Goal: Information Seeking & Learning: Learn about a topic

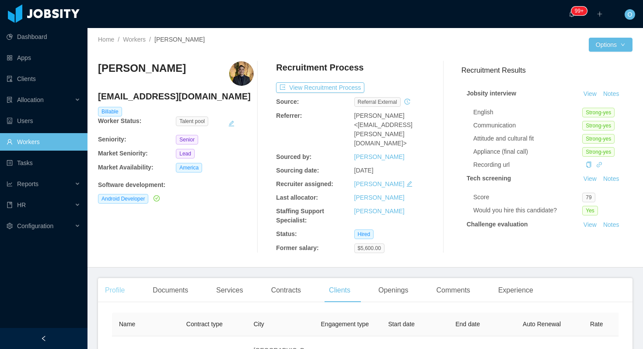
click at [123, 278] on div "Profile" at bounding box center [115, 290] width 34 height 25
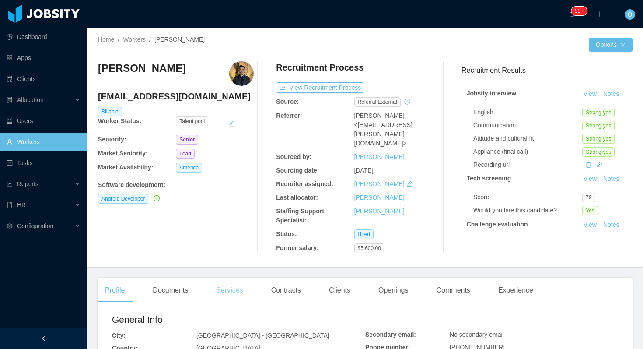
click at [221, 278] on div "Services" at bounding box center [229, 290] width 41 height 25
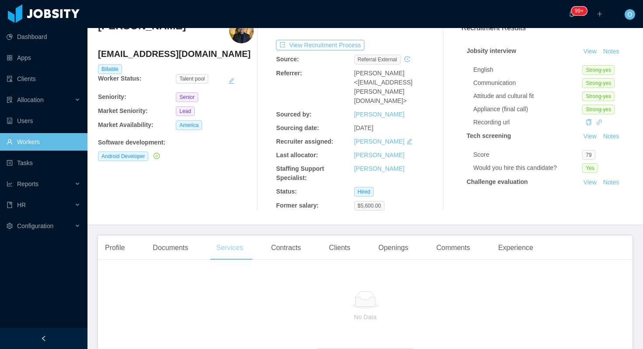
scroll to position [53, 0]
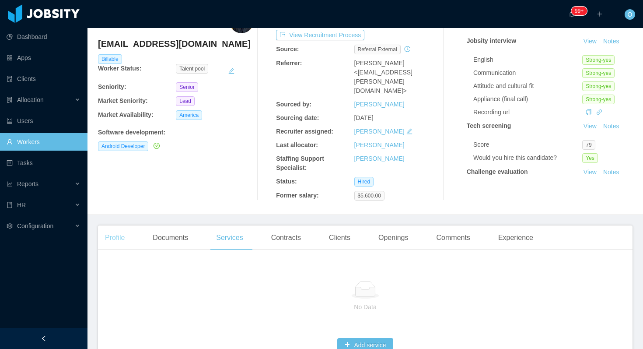
click at [118, 225] on div "Profile" at bounding box center [115, 237] width 34 height 25
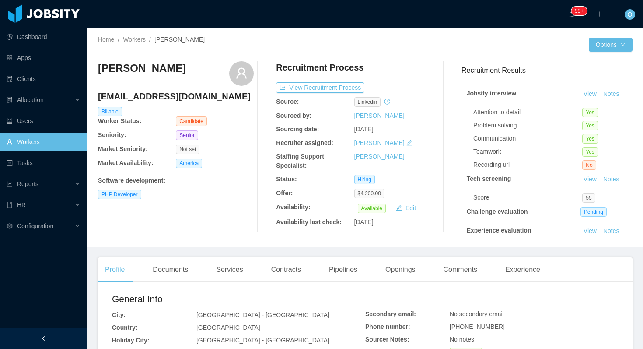
scroll to position [47, 0]
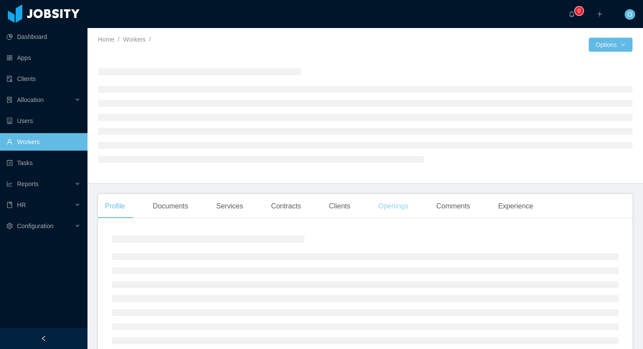
click at [390, 206] on div "Openings" at bounding box center [393, 206] width 44 height 25
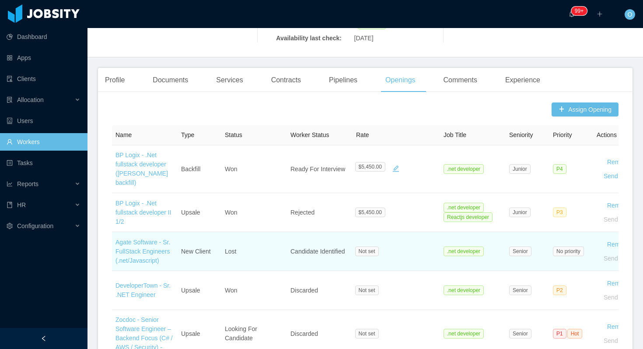
scroll to position [218, 0]
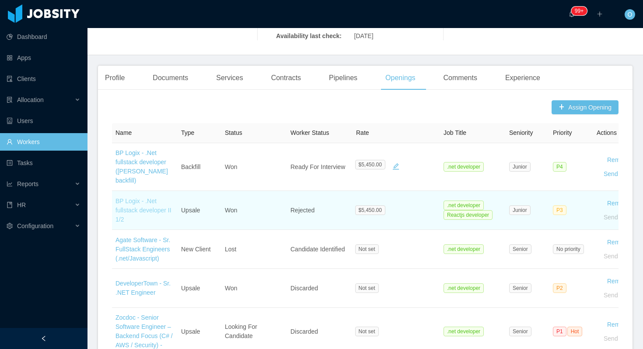
click at [151, 197] on link "BP Logix - .Net fullstack developer II 1/2" at bounding box center [144, 209] width 56 height 25
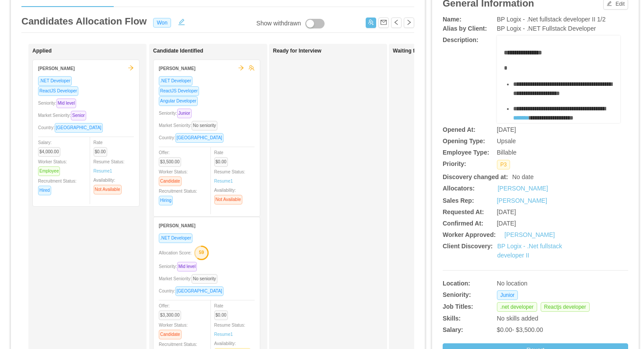
scroll to position [0, 467]
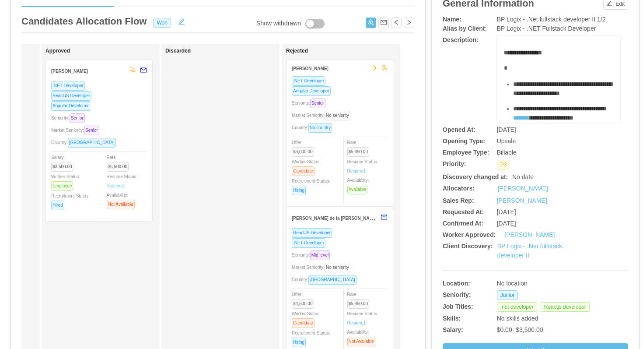
click at [365, 111] on div "Market Seniority: No seniority" at bounding box center [340, 115] width 96 height 10
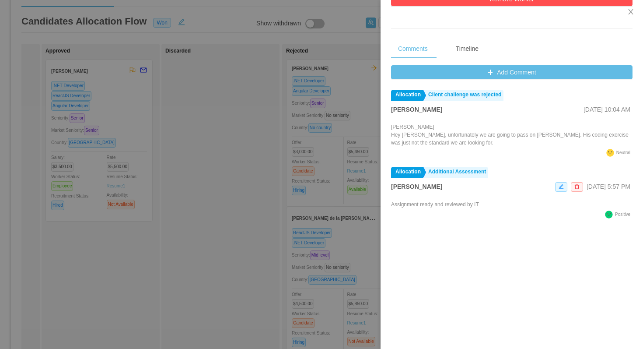
scroll to position [288, 0]
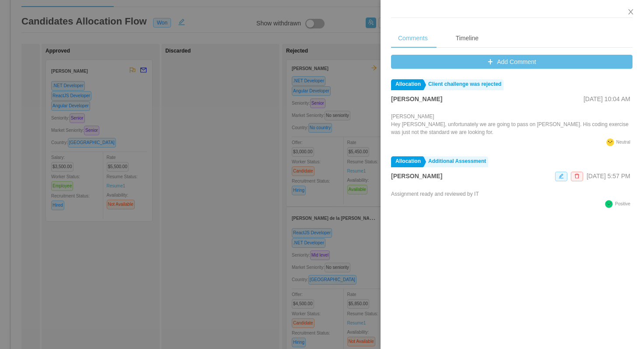
click at [272, 168] on div at bounding box center [321, 174] width 643 height 349
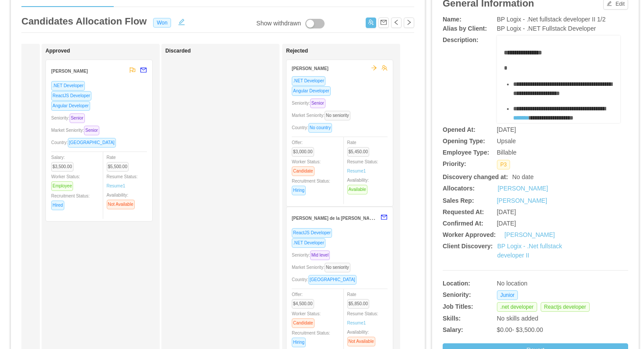
scroll to position [49, 0]
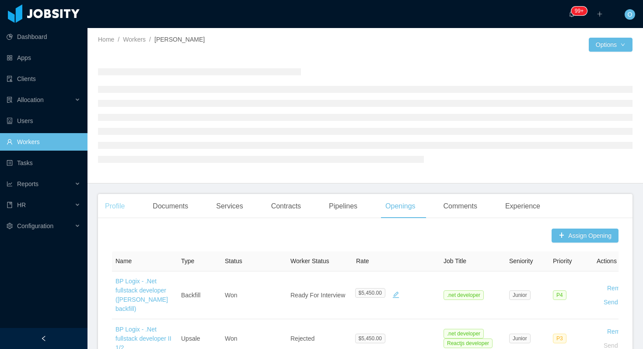
click at [112, 212] on div "Profile" at bounding box center [115, 206] width 34 height 25
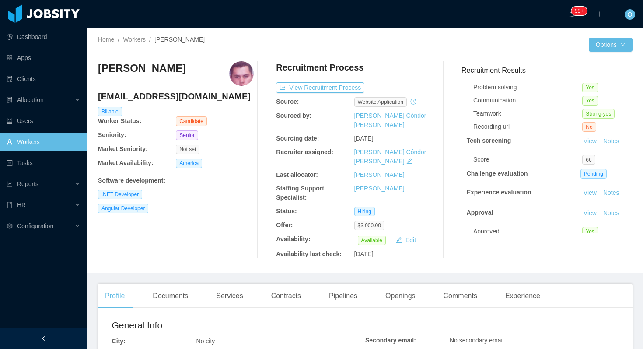
scroll to position [47, 0]
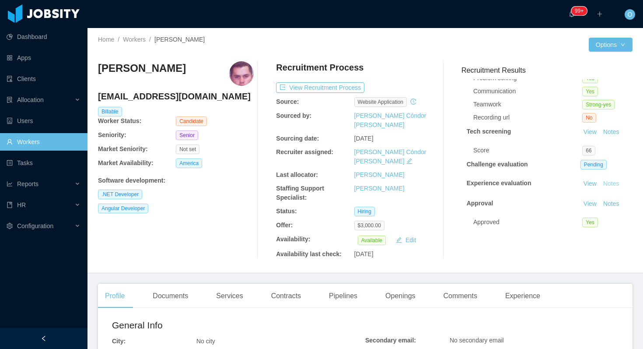
click at [611, 182] on button "Notes" at bounding box center [611, 184] width 23 height 11
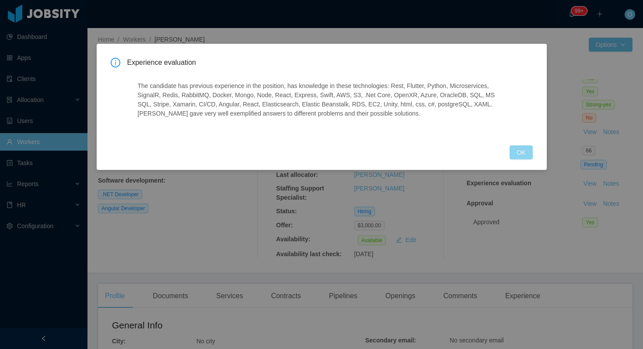
click at [516, 155] on button "OK" at bounding box center [521, 152] width 23 height 14
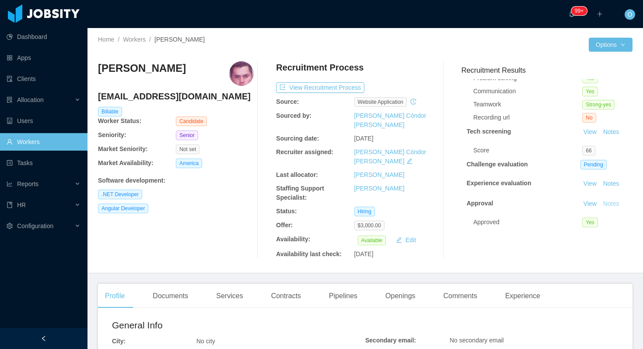
click at [619, 201] on button "Notes" at bounding box center [611, 204] width 23 height 11
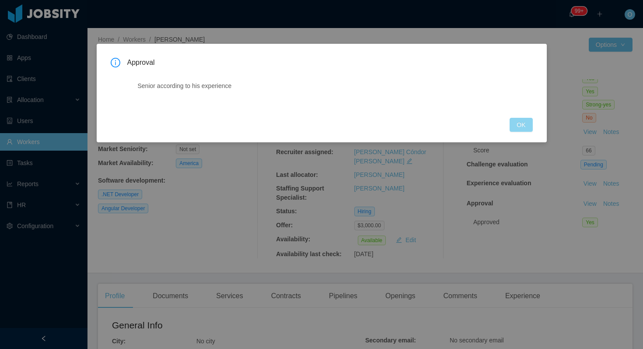
click at [525, 126] on button "OK" at bounding box center [521, 125] width 23 height 14
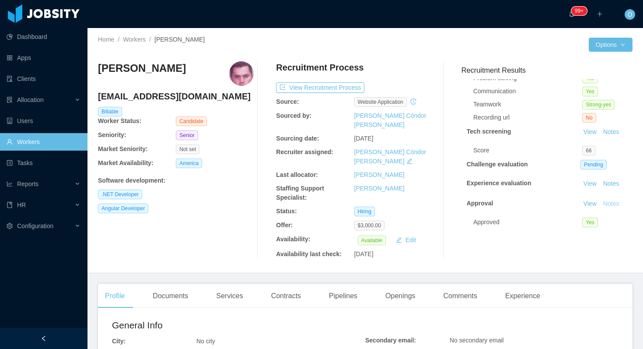
scroll to position [189, 0]
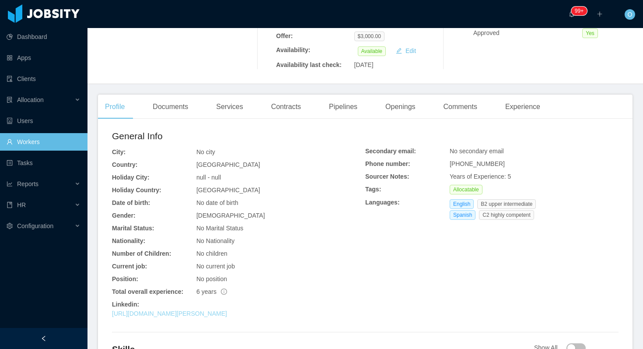
click at [216, 310] on link "https://www.linkedin.com/in/fernando-valenzuela-asimbaya" at bounding box center [169, 313] width 115 height 7
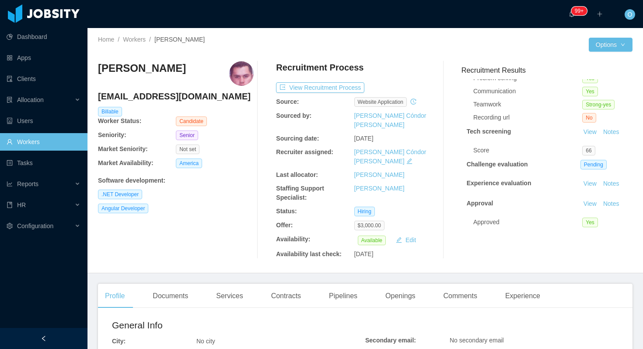
click at [143, 98] on h4 "fernando_valenzuela23@hotmail.com" at bounding box center [176, 96] width 156 height 12
copy h4 "fernando_valenzuela23@hotmail.com"
click at [363, 20] on div "··· 99+ ··· ··· O ···" at bounding box center [321, 14] width 645 height 28
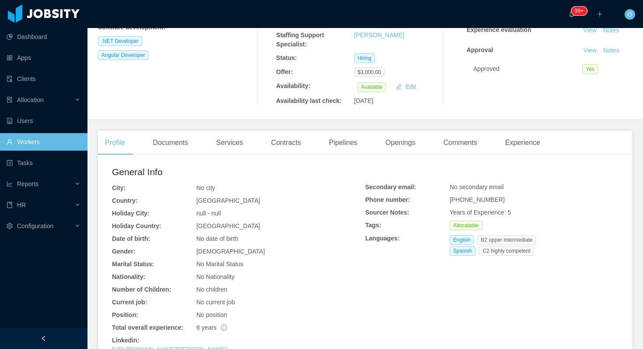
scroll to position [195, 0]
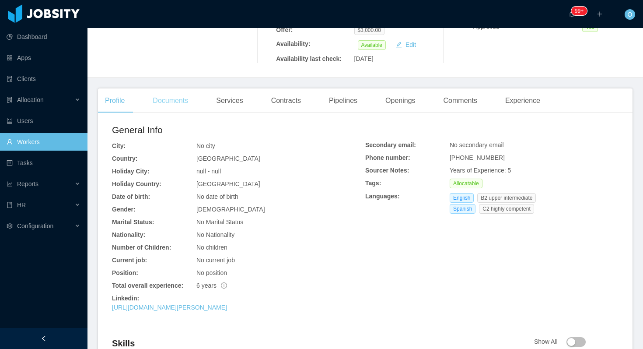
click at [188, 88] on div "Documents" at bounding box center [170, 100] width 49 height 25
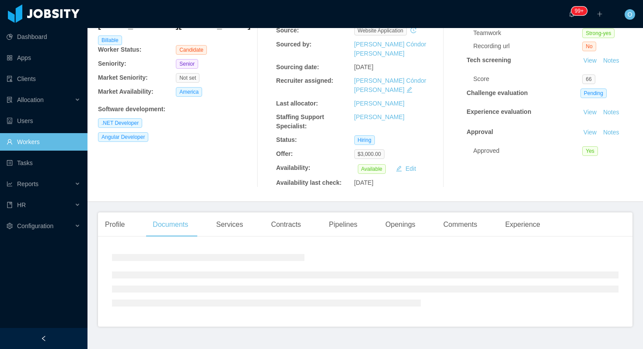
scroll to position [107, 0]
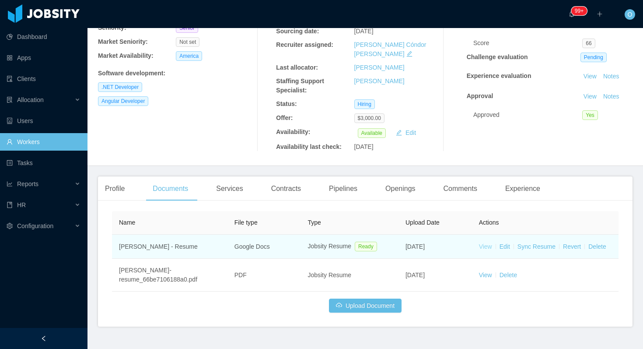
click at [485, 243] on link "View" at bounding box center [485, 246] width 13 height 7
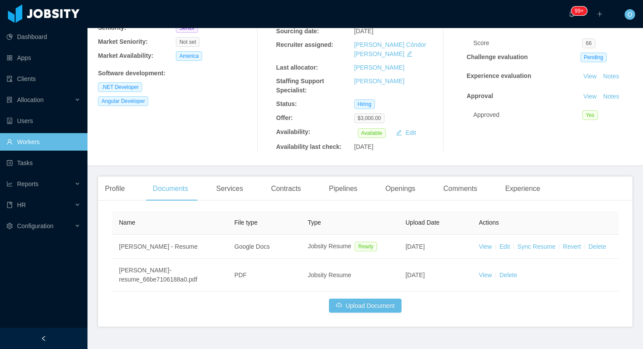
scroll to position [0, 0]
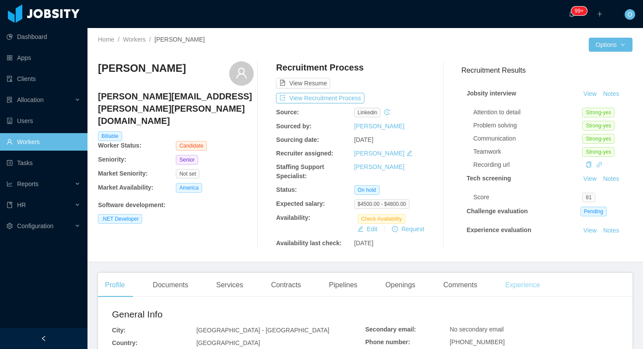
click at [528, 278] on div "Experience" at bounding box center [522, 285] width 49 height 25
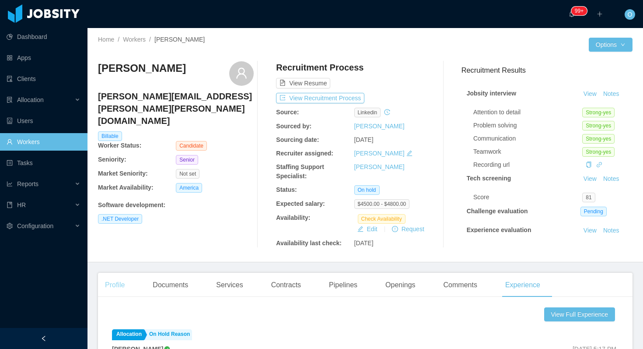
click at [110, 285] on div "Profile" at bounding box center [115, 285] width 34 height 25
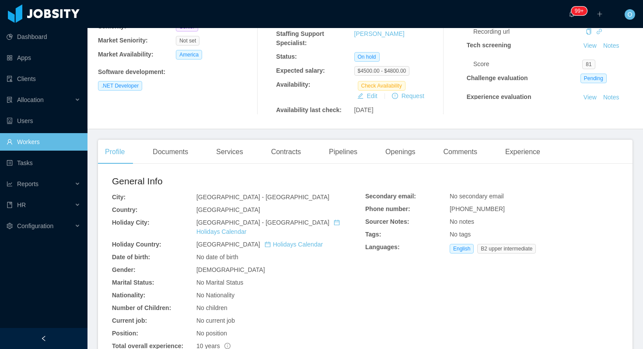
scroll to position [162, 0]
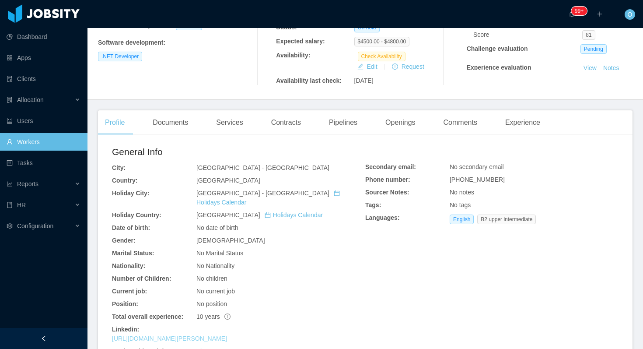
click at [203, 335] on link "[URL][DOMAIN_NAME][PERSON_NAME]" at bounding box center [169, 338] width 115 height 7
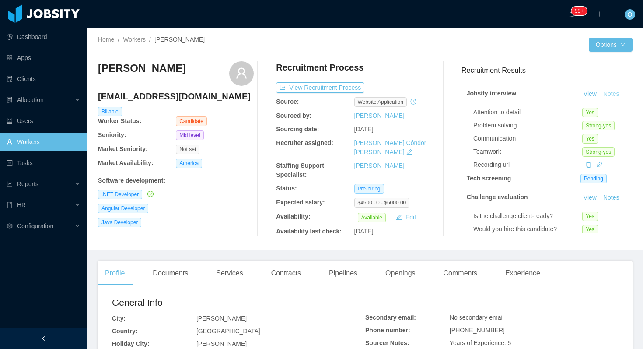
click at [617, 95] on button "Notes" at bounding box center [611, 94] width 23 height 11
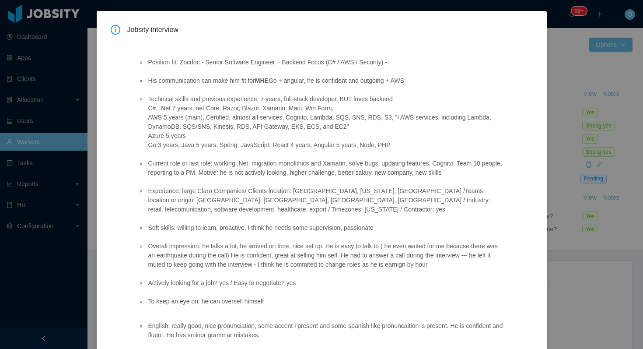
scroll to position [77, 0]
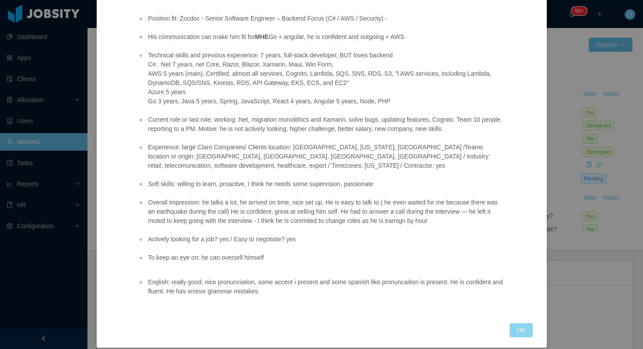
click at [515, 323] on button "OK" at bounding box center [521, 330] width 23 height 14
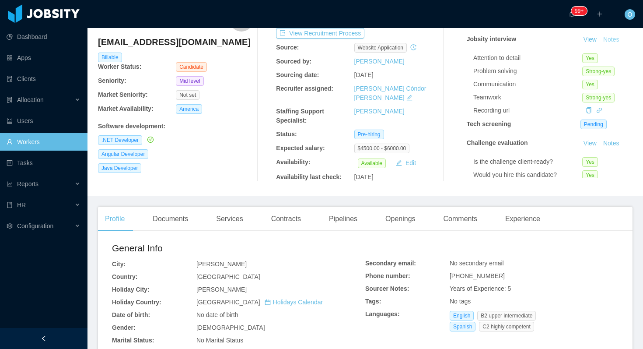
scroll to position [0, 0]
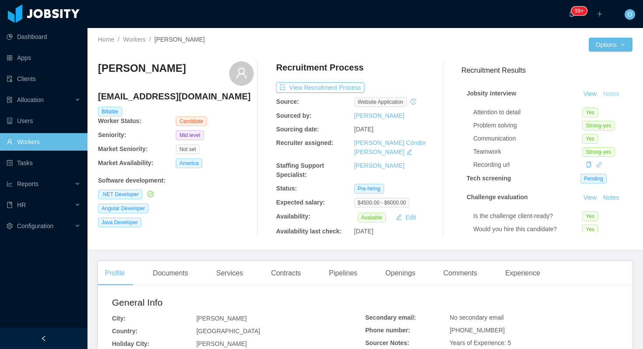
click at [614, 93] on button "Notes" at bounding box center [611, 94] width 23 height 11
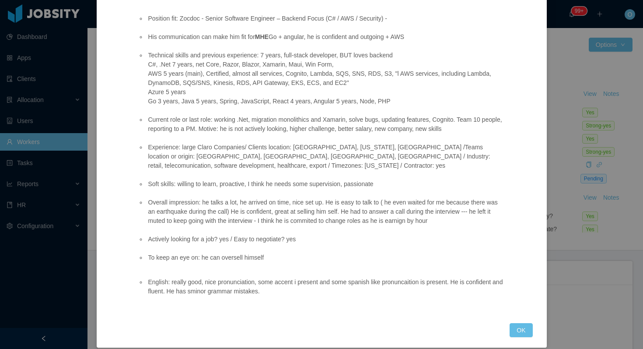
scroll to position [76, 0]
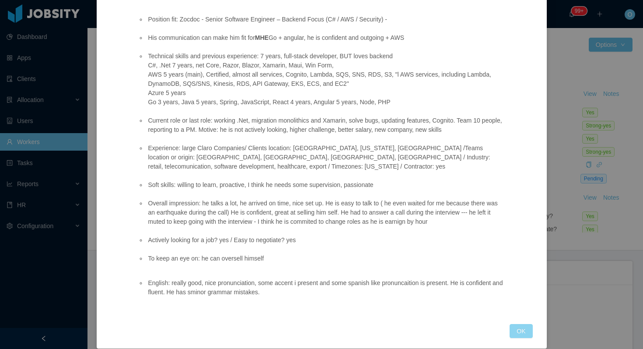
click at [524, 324] on button "OK" at bounding box center [521, 331] width 23 height 14
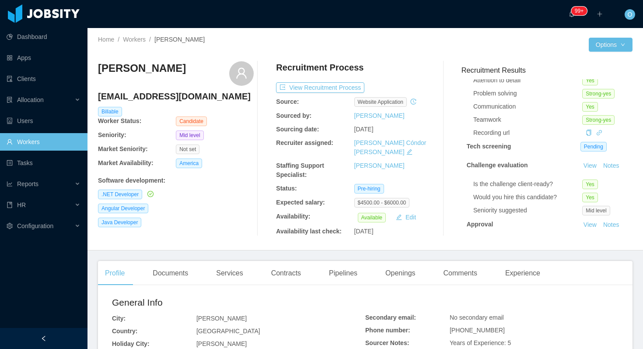
scroll to position [53, 0]
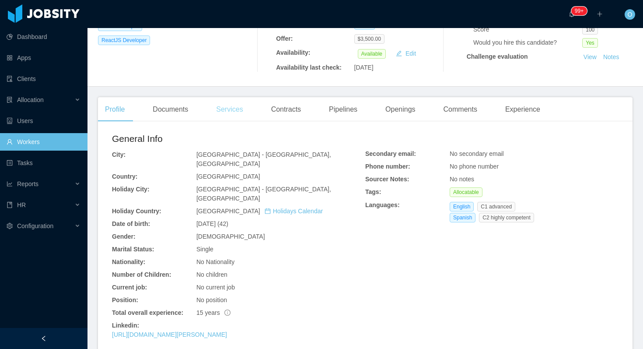
scroll to position [228, 0]
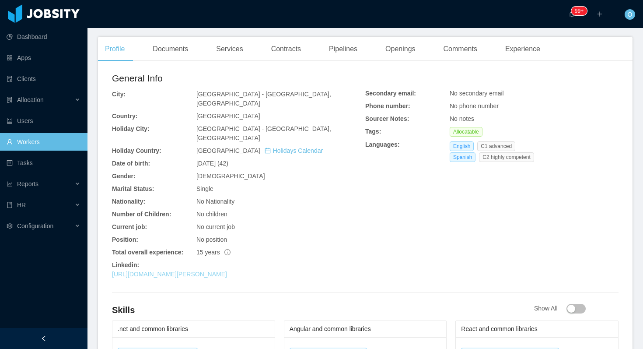
click at [225, 270] on link "[URL][DOMAIN_NAME][PERSON_NAME]" at bounding box center [169, 273] width 115 height 7
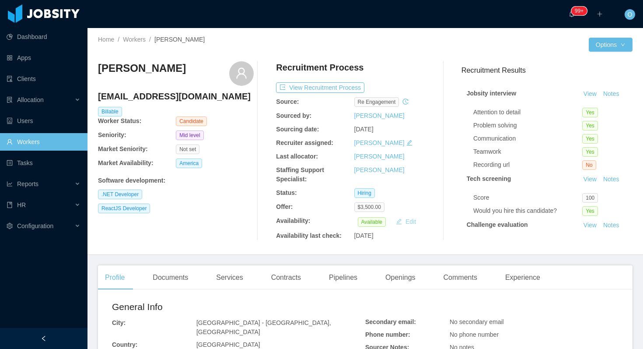
click at [404, 221] on button "Edit" at bounding box center [405, 221] width 27 height 11
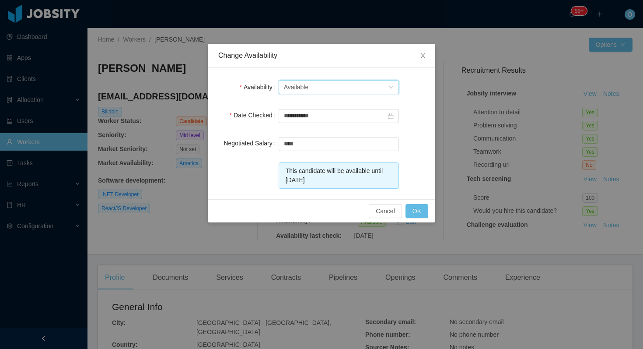
click at [375, 82] on div "Select one Available" at bounding box center [336, 87] width 104 height 13
click at [365, 118] on li "Not Available" at bounding box center [338, 119] width 120 height 14
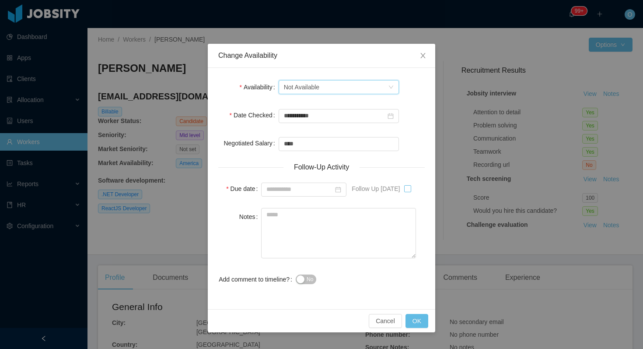
type input "**********"
click at [418, 319] on button "OK" at bounding box center [417, 321] width 23 height 14
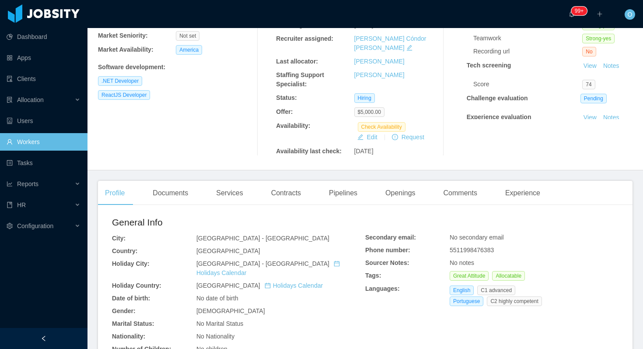
scroll to position [168, 0]
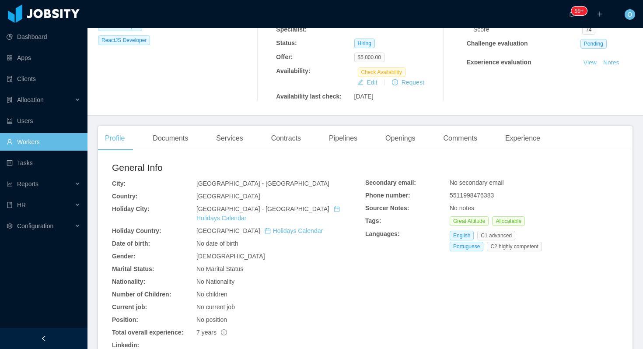
click at [227, 348] on link "[URL][DOMAIN_NAME][PERSON_NAME]" at bounding box center [169, 353] width 115 height 7
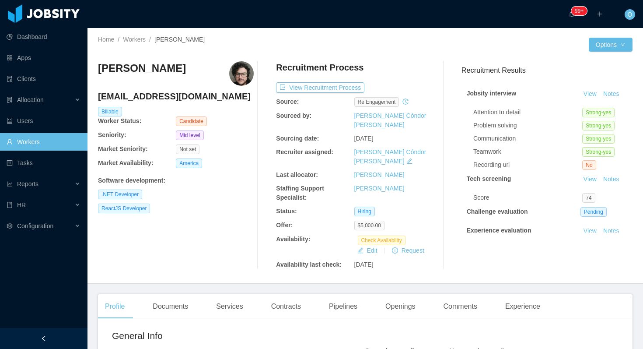
scroll to position [47, 0]
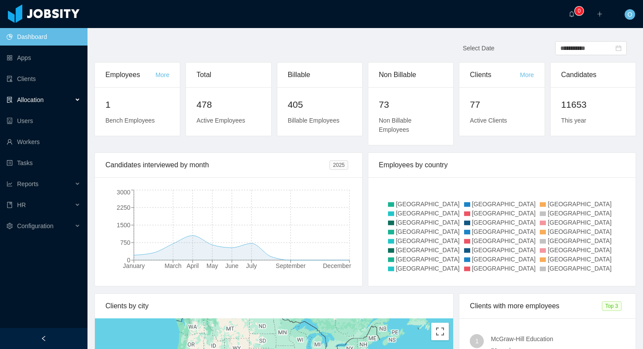
click at [76, 101] on div "Allocation" at bounding box center [44, 100] width 88 height 18
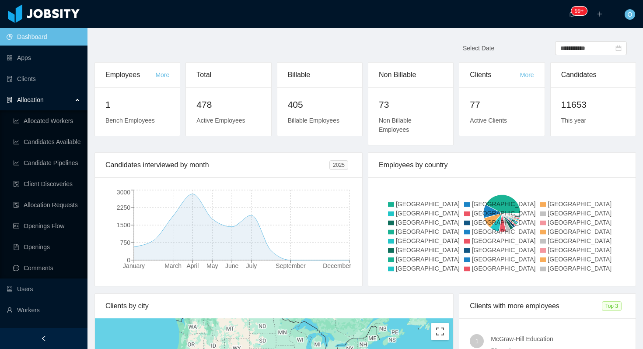
click at [77, 101] on div "Allocation" at bounding box center [44, 100] width 88 height 18
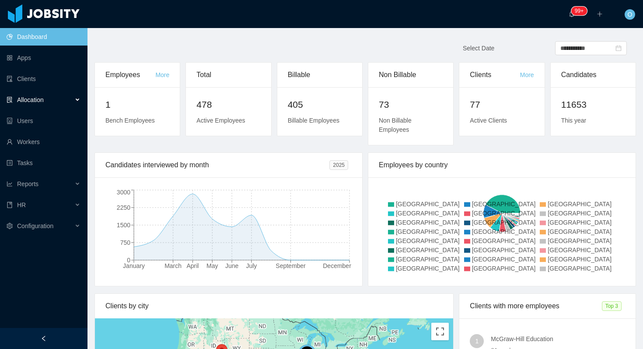
click at [77, 101] on div "Allocation" at bounding box center [44, 100] width 88 height 18
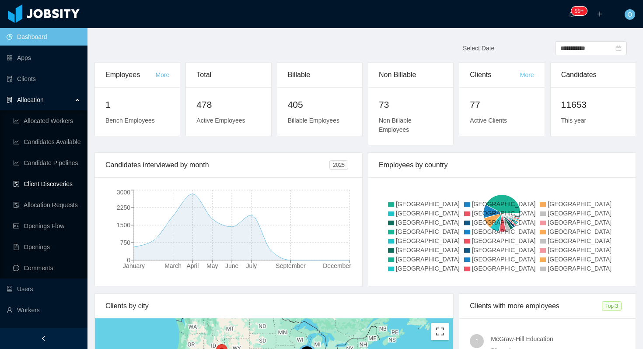
click at [49, 186] on link "Client Discoveries" at bounding box center [46, 184] width 67 height 18
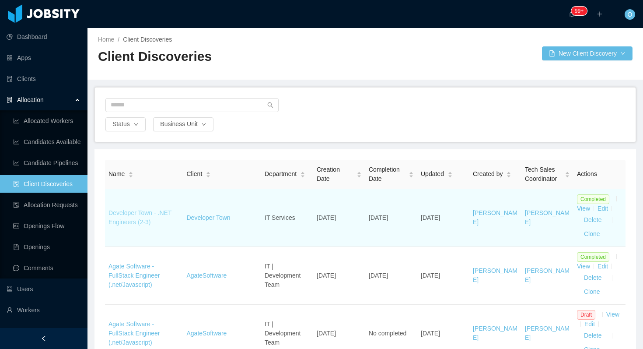
click at [162, 213] on link "Developer Town - .NET Engineers (2-3)" at bounding box center [140, 217] width 63 height 16
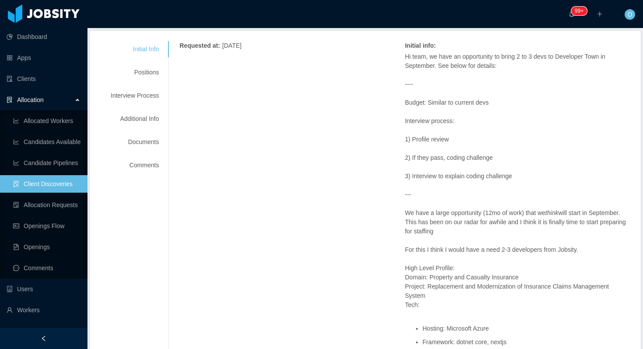
scroll to position [27, 0]
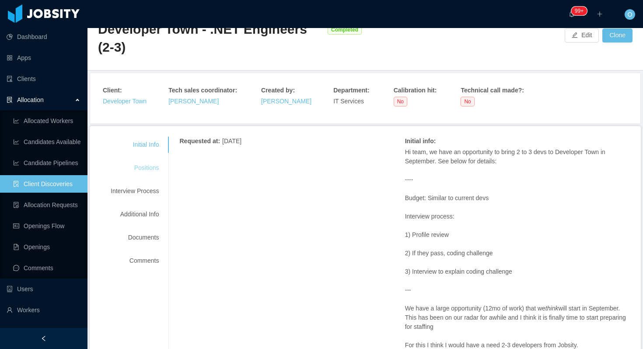
click at [155, 167] on div "Positions" at bounding box center [134, 168] width 69 height 16
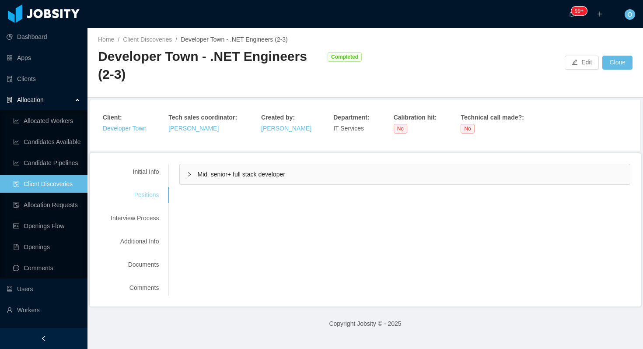
scroll to position [0, 0]
click at [184, 175] on div "Mid–senior+ full stack developer" at bounding box center [405, 174] width 450 height 20
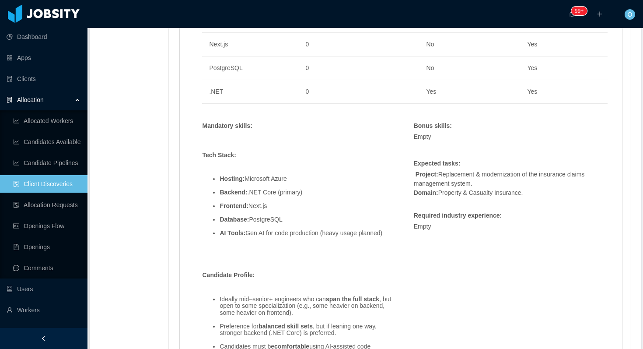
scroll to position [700, 0]
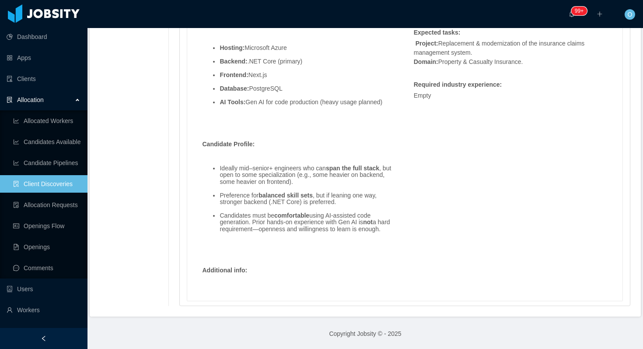
drag, startPoint x: 256, startPoint y: 210, endPoint x: 328, endPoint y: 226, distance: 72.9
click at [328, 226] on li "Candidates must be comfortable using AI-assisted code generation. Prior hands-o…" at bounding box center [308, 222] width 176 height 20
copy li "must be comfortable using AI-assisted code generation. Prior hands-on experienc…"
click at [350, 112] on div "Tech Stack: Hosting: Microsoft Azure Backend: .NET Core (primary) Frontend: Nex…" at bounding box center [299, 124] width 203 height 247
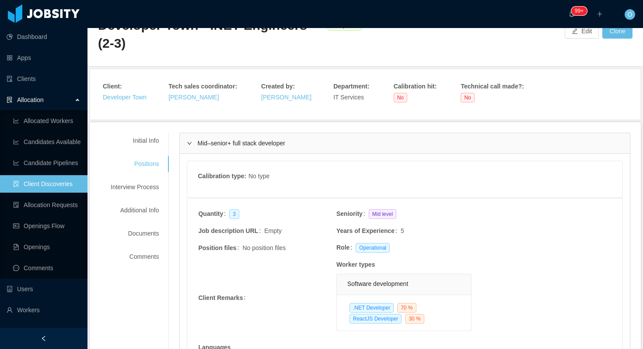
scroll to position [0, 0]
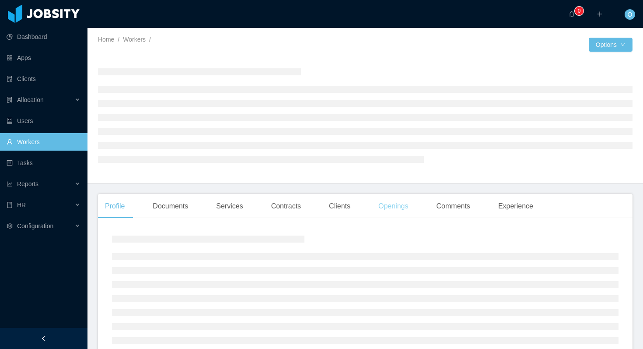
click at [390, 215] on div "Openings" at bounding box center [393, 206] width 44 height 25
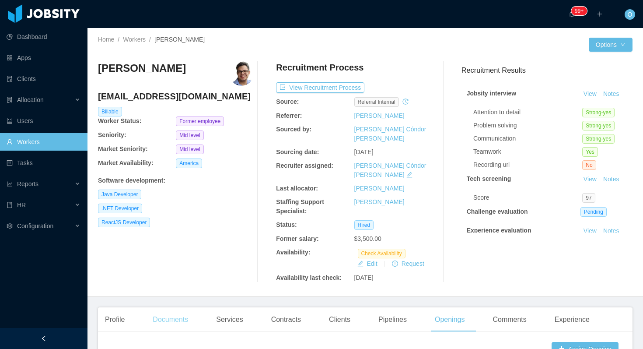
click at [171, 307] on div "Documents" at bounding box center [170, 319] width 49 height 25
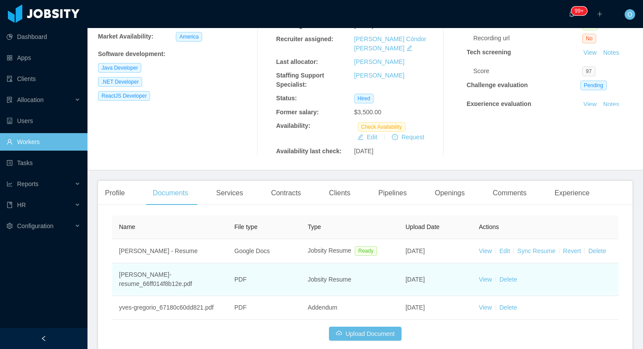
scroll to position [132, 0]
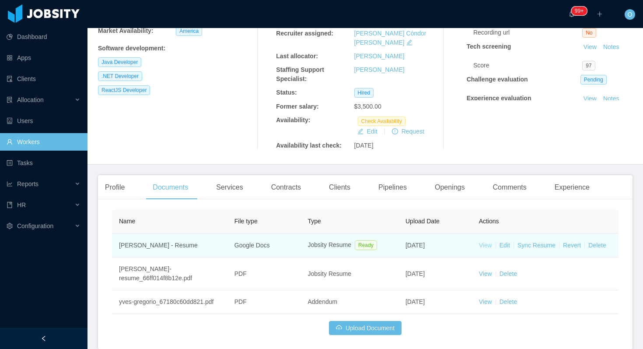
click at [488, 242] on link "View" at bounding box center [485, 245] width 13 height 7
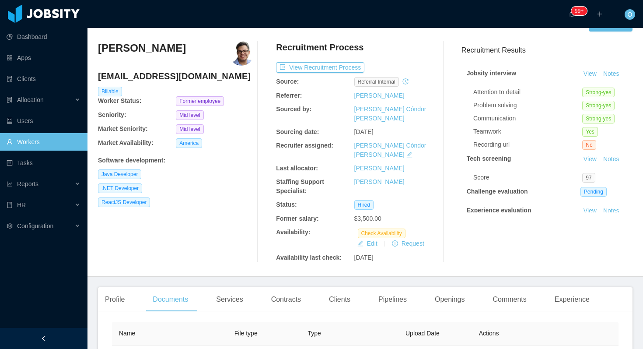
scroll to position [0, 0]
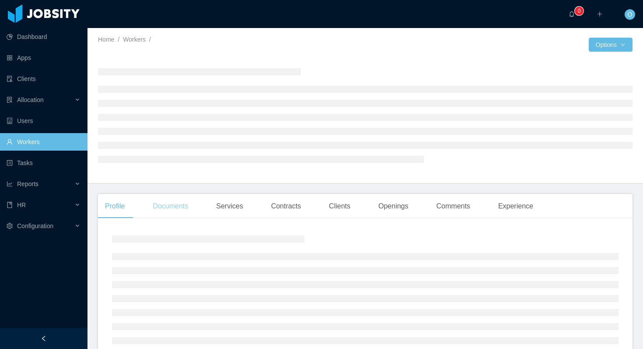
click at [188, 212] on div "Documents" at bounding box center [170, 206] width 49 height 25
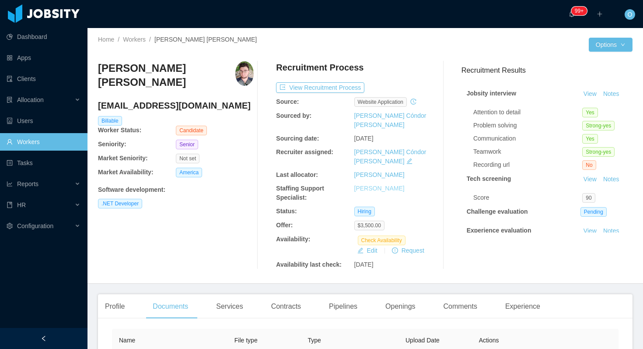
scroll to position [118, 0]
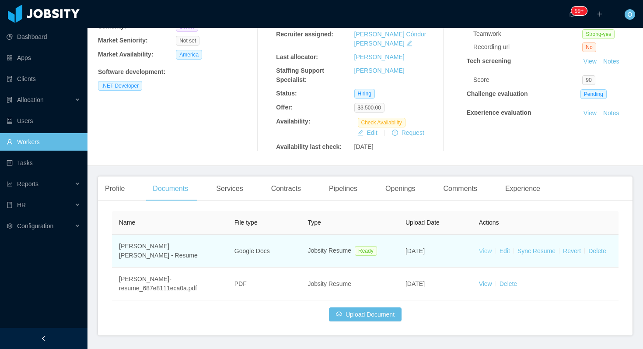
click at [480, 247] on link "View" at bounding box center [485, 250] width 13 height 7
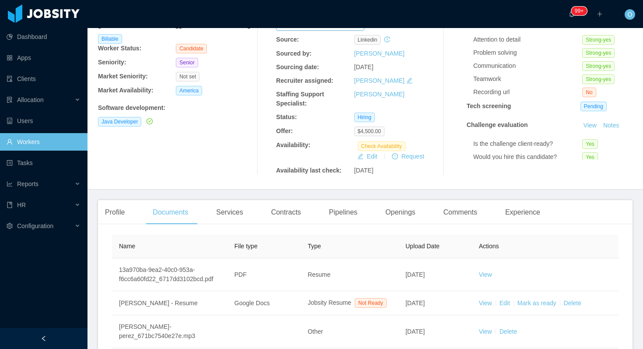
scroll to position [112, 0]
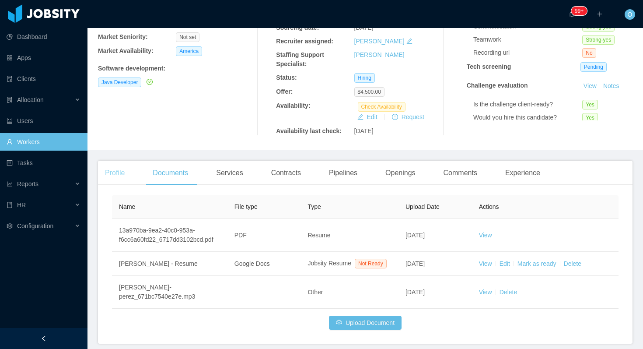
click at [109, 171] on div "Profile" at bounding box center [115, 173] width 34 height 25
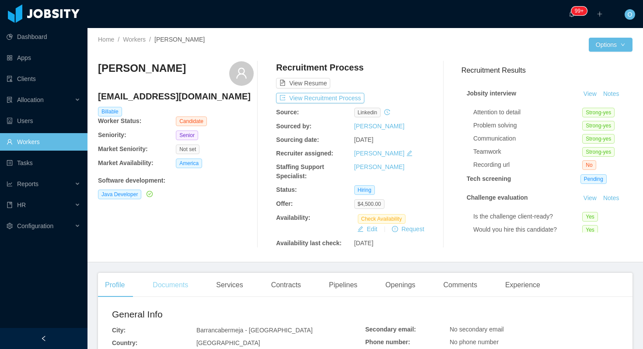
click at [192, 278] on div "Documents" at bounding box center [170, 285] width 49 height 25
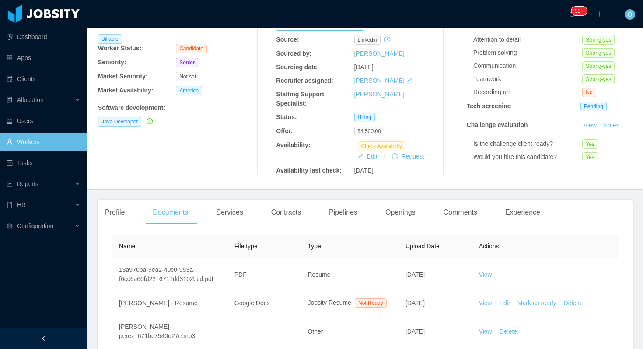
scroll to position [166, 0]
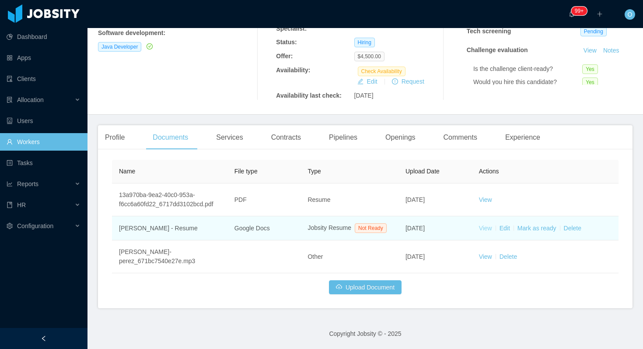
click at [487, 224] on link "View" at bounding box center [485, 227] width 13 height 7
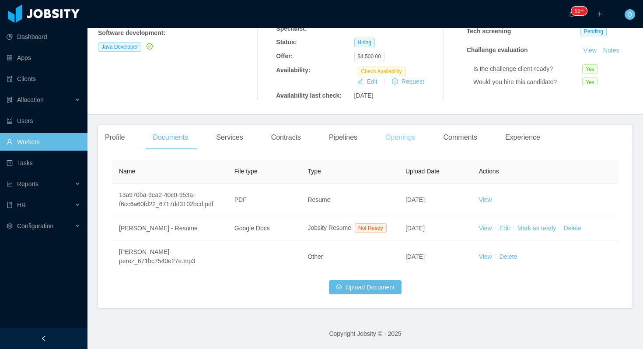
click at [410, 125] on div "Openings" at bounding box center [400, 137] width 44 height 25
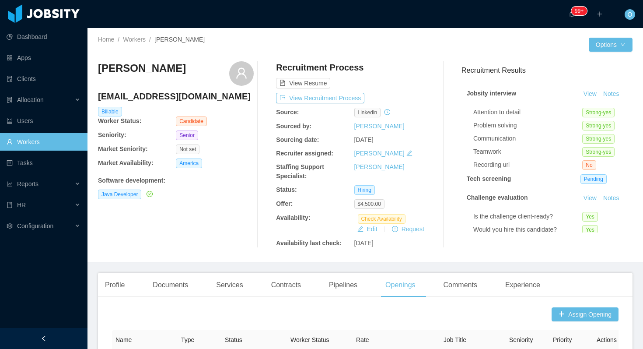
click at [169, 96] on h4 "andres96666@gmail.com" at bounding box center [176, 96] width 156 height 12
click at [158, 95] on h4 "andres96666@gmail.com" at bounding box center [176, 96] width 156 height 12
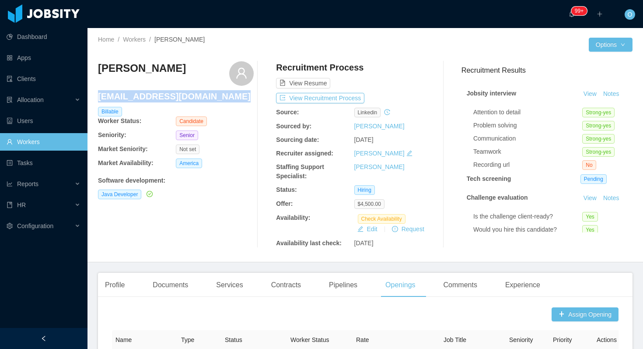
click at [158, 95] on h4 "andres96666@gmail.com" at bounding box center [176, 96] width 156 height 12
copy h4 "andres96666@gmail.com"
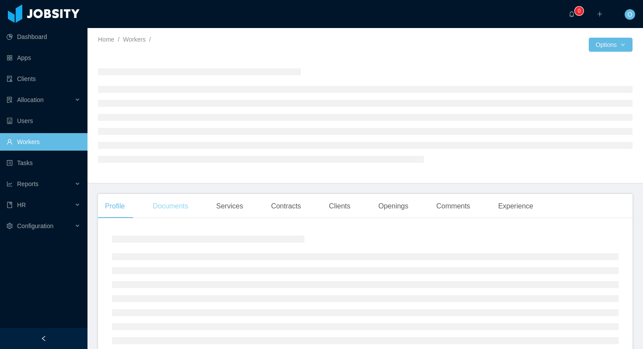
click at [172, 212] on div "Documents" at bounding box center [170, 206] width 49 height 25
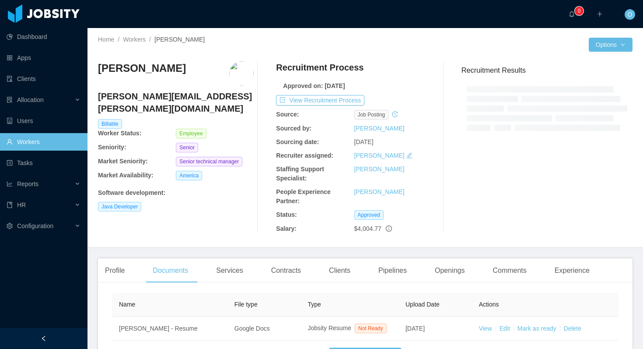
scroll to position [77, 0]
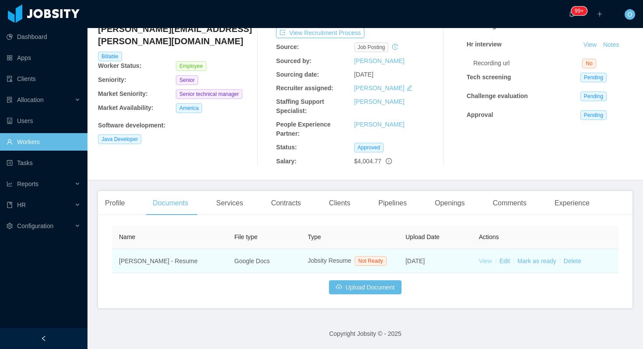
click at [484, 257] on link "View" at bounding box center [485, 260] width 13 height 7
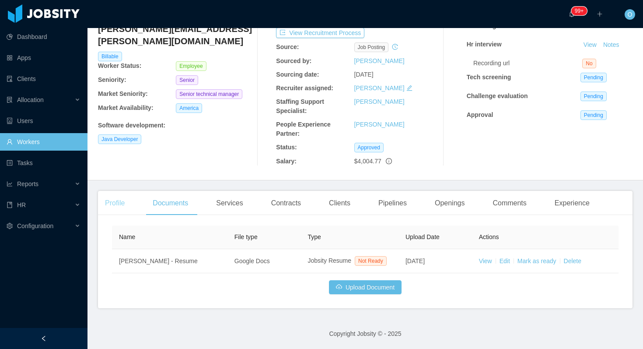
click at [105, 202] on div "Profile" at bounding box center [115, 203] width 34 height 25
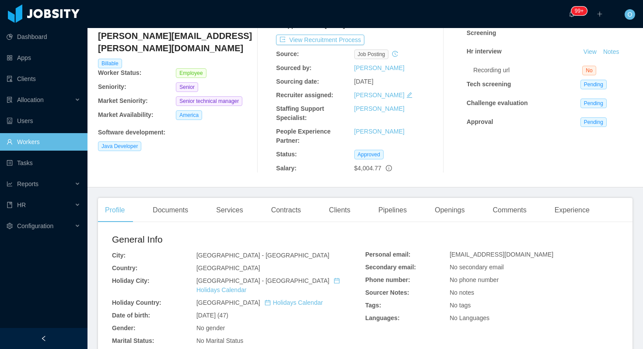
scroll to position [101, 0]
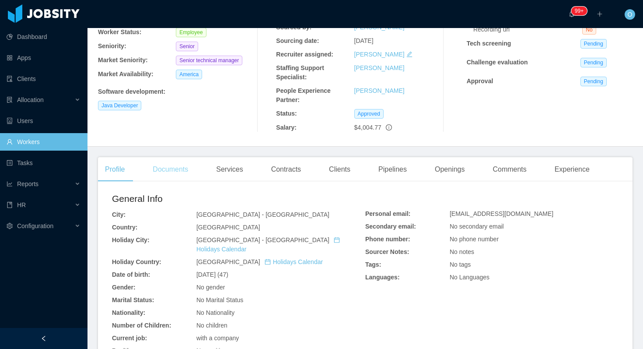
click at [183, 175] on div "Documents" at bounding box center [170, 169] width 49 height 25
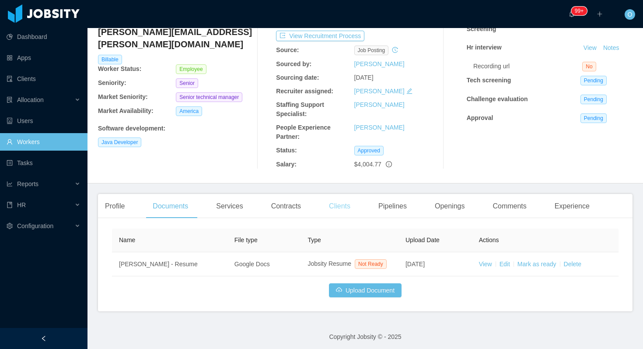
scroll to position [77, 0]
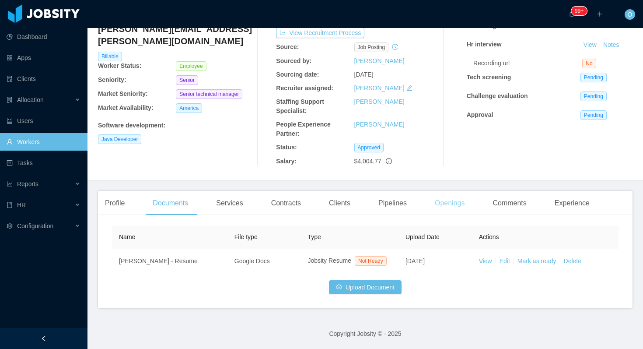
click at [449, 192] on div "Openings" at bounding box center [450, 203] width 44 height 25
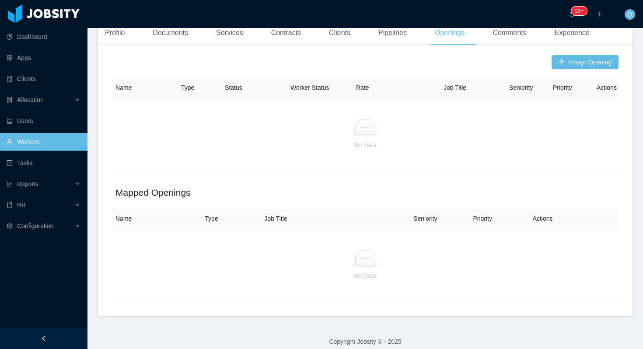
scroll to position [245, 0]
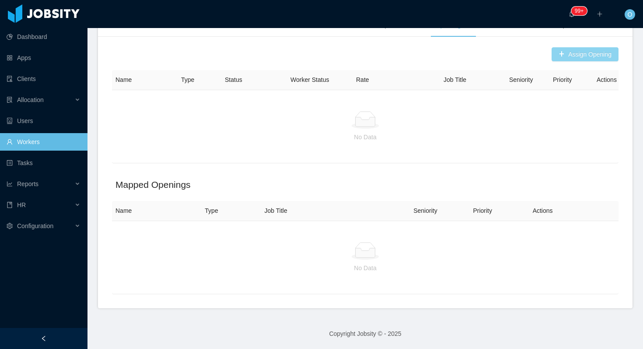
click at [562, 59] on button "Assign Opening" at bounding box center [585, 54] width 67 height 14
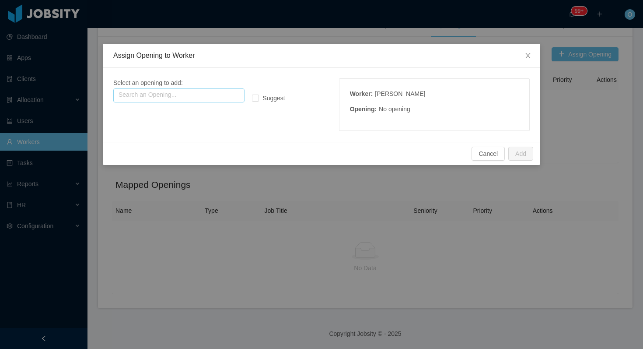
click at [222, 91] on input "text" at bounding box center [178, 95] width 131 height 14
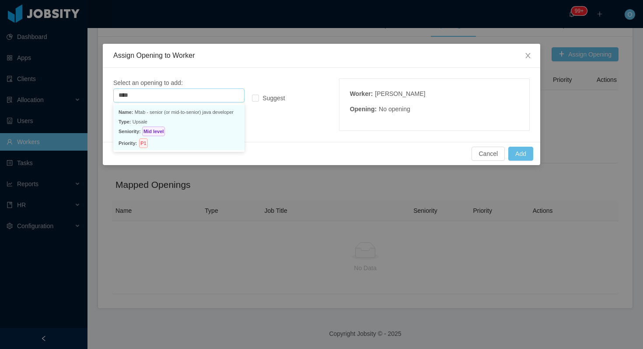
click at [209, 127] on p "Seniority: Mid level" at bounding box center [179, 131] width 121 height 10
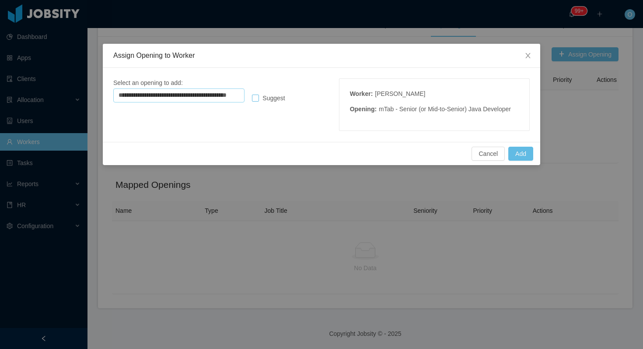
type input "**********"
click at [515, 156] on button "Add" at bounding box center [520, 154] width 25 height 14
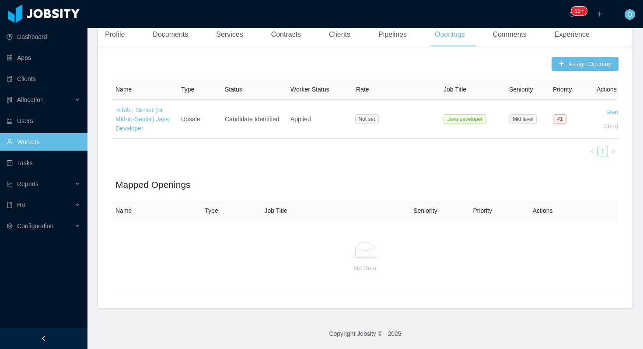
scroll to position [236, 0]
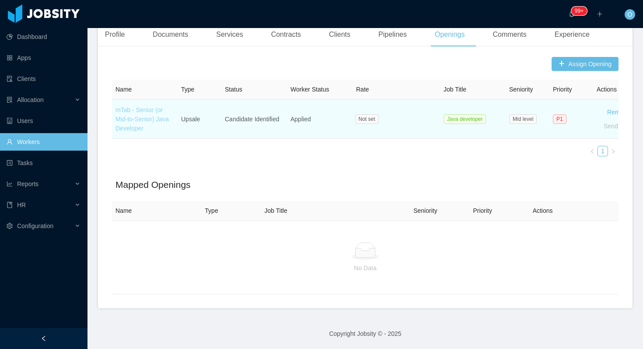
click at [153, 120] on link "mTab - Senior (or Mid-to-Senior) Java Developer" at bounding box center [142, 118] width 53 height 25
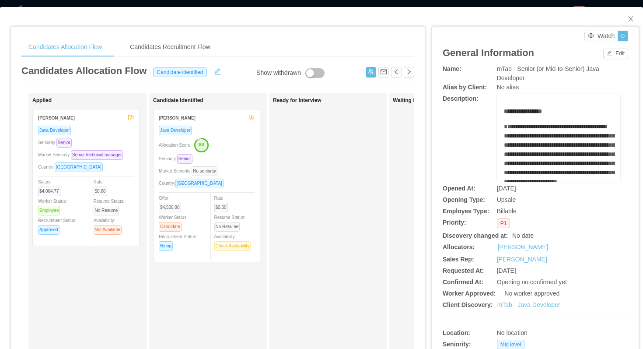
scroll to position [43, 0]
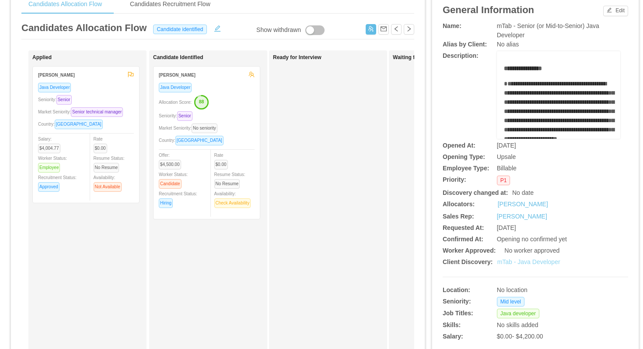
click at [508, 262] on link "mTab - Java Developer" at bounding box center [528, 261] width 63 height 7
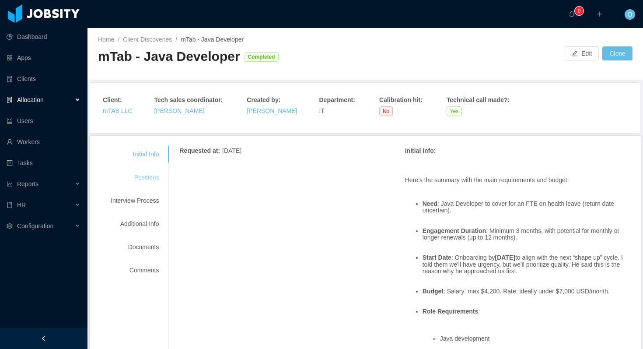
click at [155, 178] on div "Positions" at bounding box center [134, 177] width 69 height 16
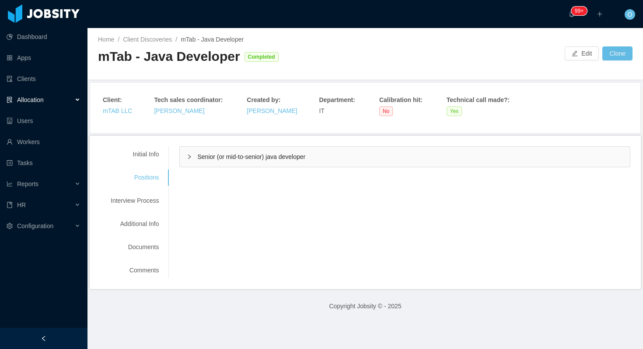
click at [199, 155] on span "Senior (or mid-to-senior) java developer" at bounding box center [251, 156] width 108 height 7
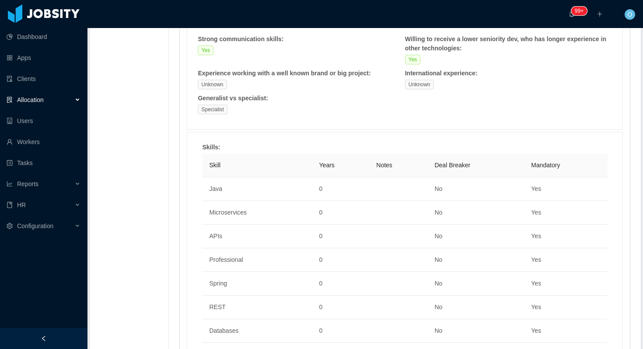
scroll to position [112, 0]
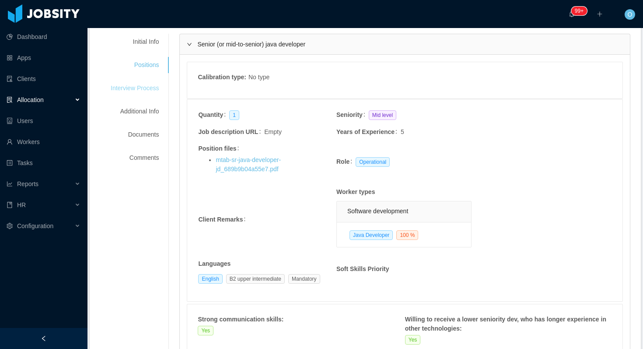
click at [157, 93] on div "Interview Process" at bounding box center [134, 88] width 69 height 16
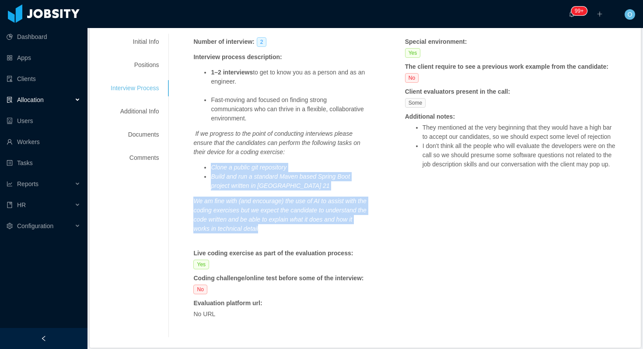
drag, startPoint x: 312, startPoint y: 228, endPoint x: 215, endPoint y: 166, distance: 114.7
click at [215, 166] on span "1–2 interviews to get to know you as a person and as an engineer. Fast-moving a…" at bounding box center [281, 155] width 176 height 175
copy span "Clone a public git repository Build and run a standard Maven based Spring Boot …"
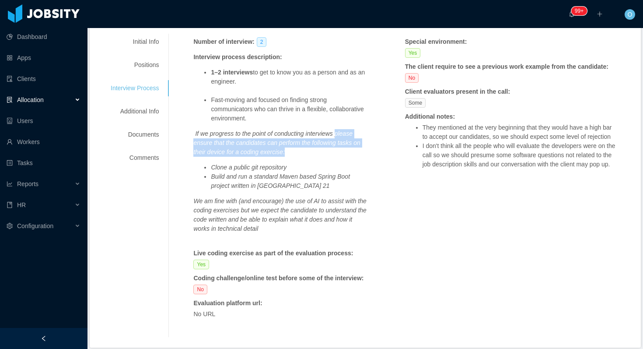
drag, startPoint x: 345, startPoint y: 133, endPoint x: 345, endPoint y: 151, distance: 17.5
click at [345, 151] on p "If we progress to the point of conducting interviews please ensure that the can…" at bounding box center [281, 143] width 176 height 28
copy em "please ensure that the candidates can perform the following tasks on their devi…"
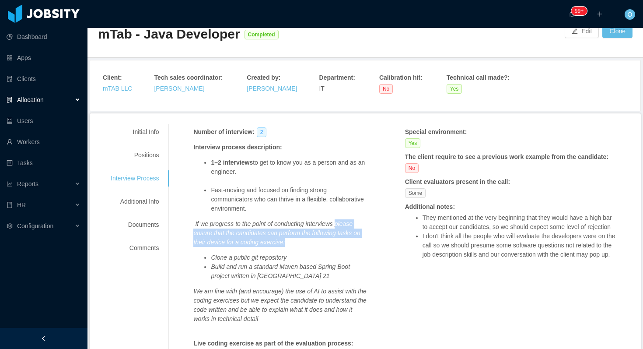
scroll to position [0, 0]
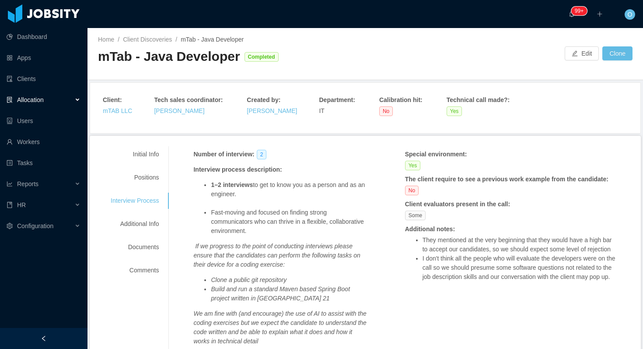
click at [346, 70] on div "mTab - Java Developer Completed" at bounding box center [231, 60] width 267 height 25
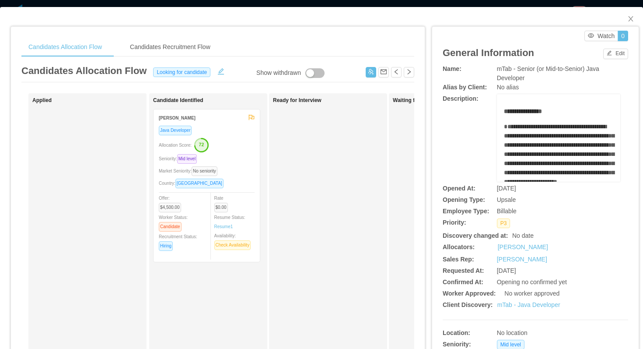
scroll to position [0, 39]
